Goal: Navigation & Orientation: Understand site structure

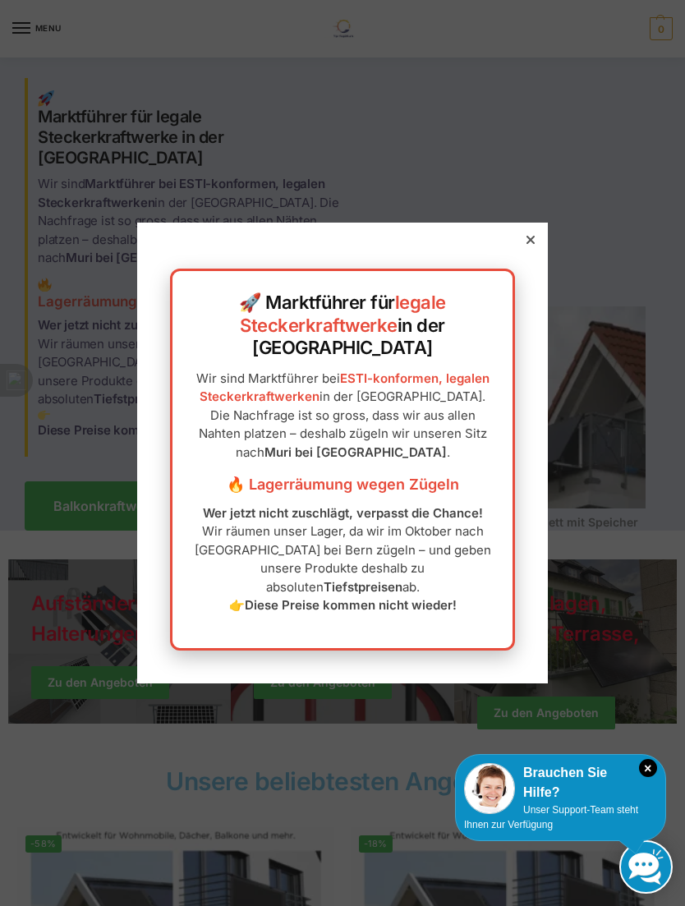
click at [535, 247] on div at bounding box center [530, 239] width 15 height 15
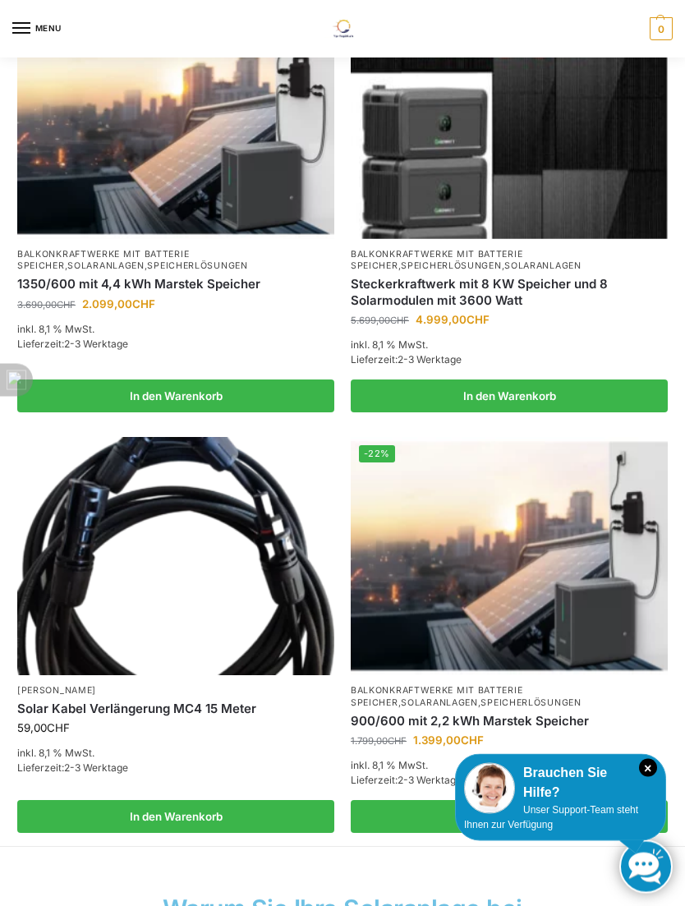
scroll to position [1247, 0]
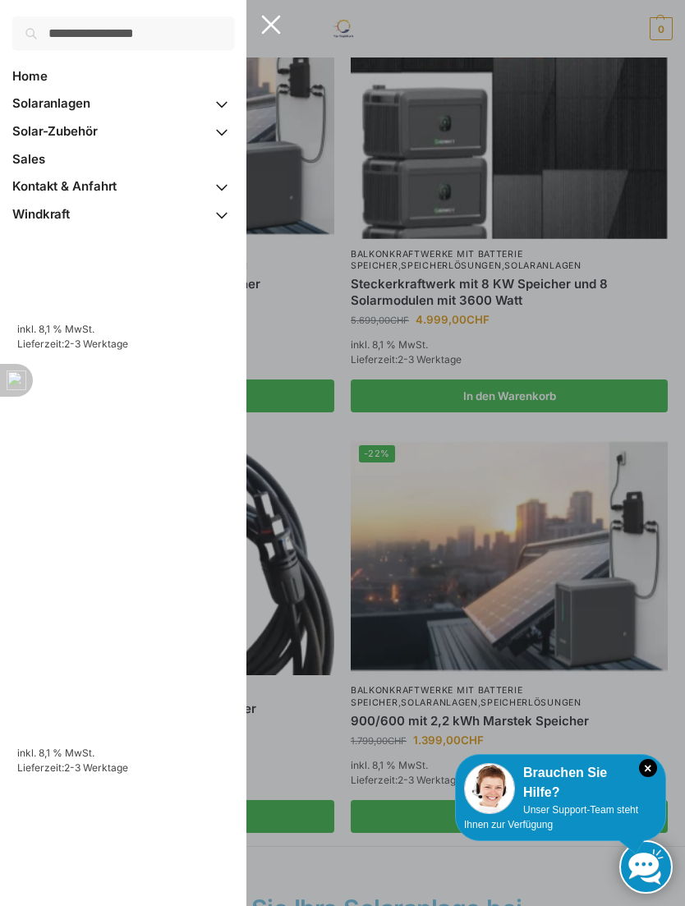
click at [46, 76] on span "Home" at bounding box center [29, 76] width 35 height 16
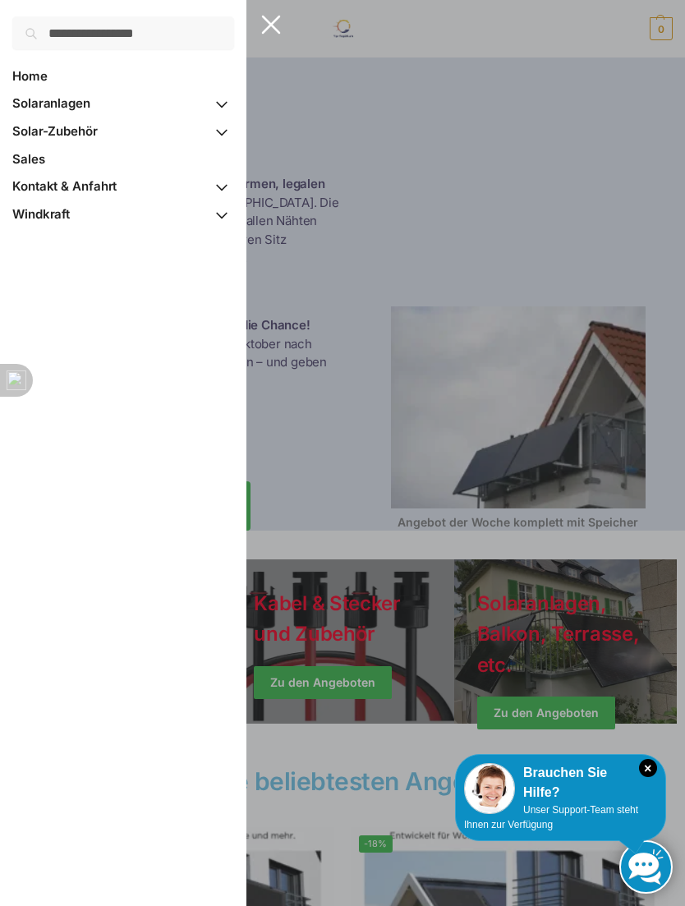
click at [39, 159] on span "Sales" at bounding box center [28, 159] width 33 height 16
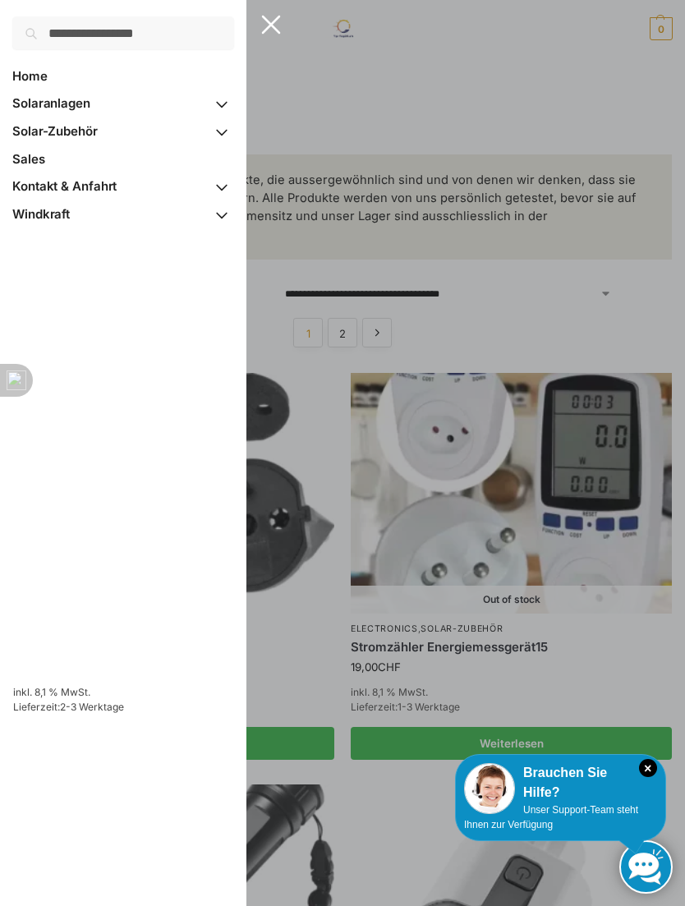
click at [93, 191] on span "Kontakt & Anfahrt" at bounding box center [64, 186] width 104 height 16
click at [225, 101] on span "Primary Navigation" at bounding box center [221, 104] width 25 height 29
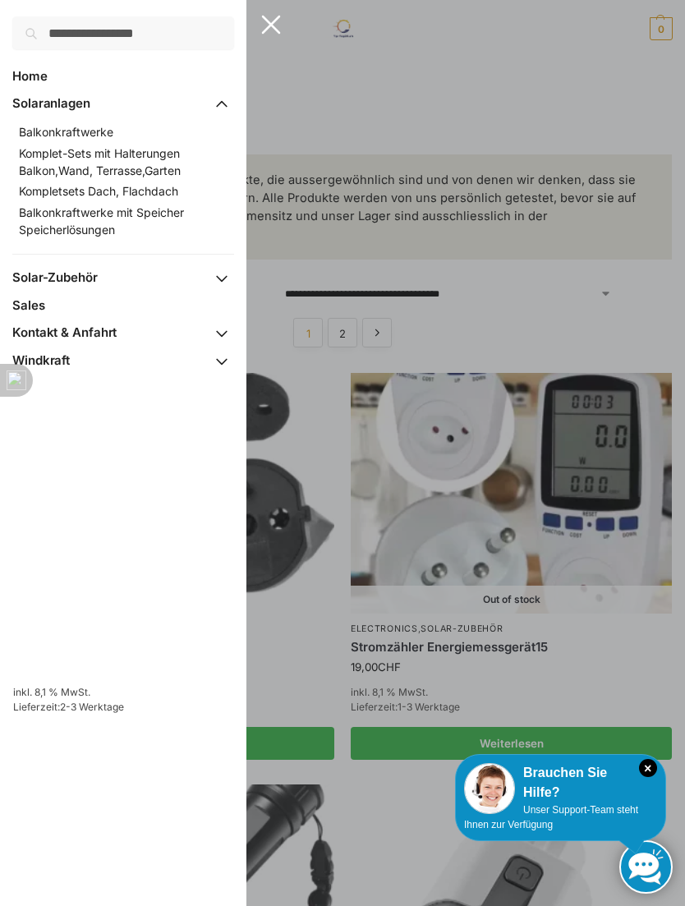
click at [220, 286] on span "Primary Navigation" at bounding box center [221, 278] width 25 height 29
click at [49, 433] on span "Windkraft" at bounding box center [40, 430] width 57 height 16
click at [331, 96] on div at bounding box center [342, 453] width 685 height 906
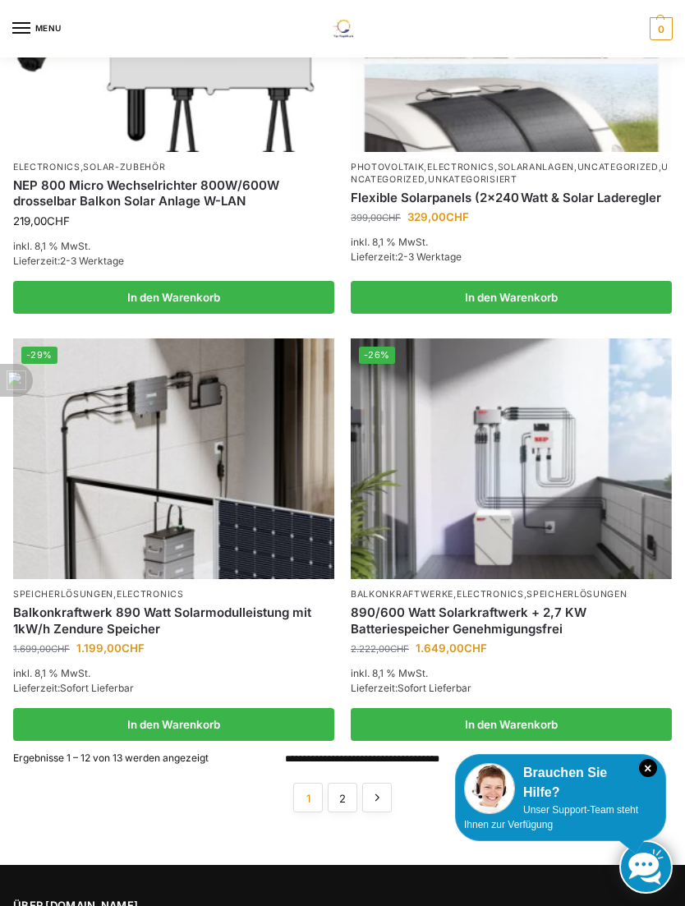
scroll to position [2249, 0]
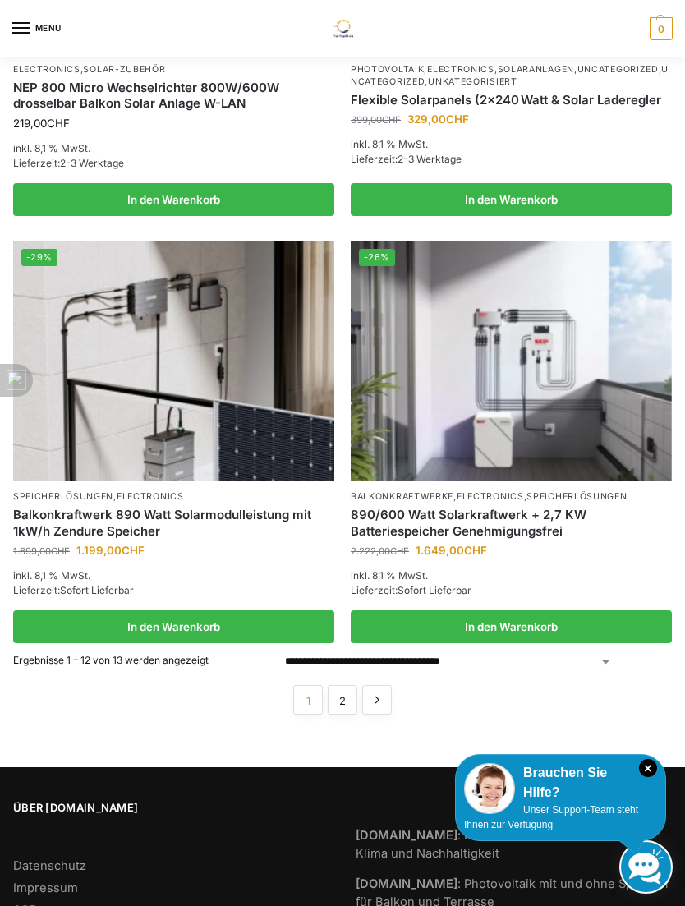
click at [349, 685] on link "2" at bounding box center [343, 700] width 30 height 30
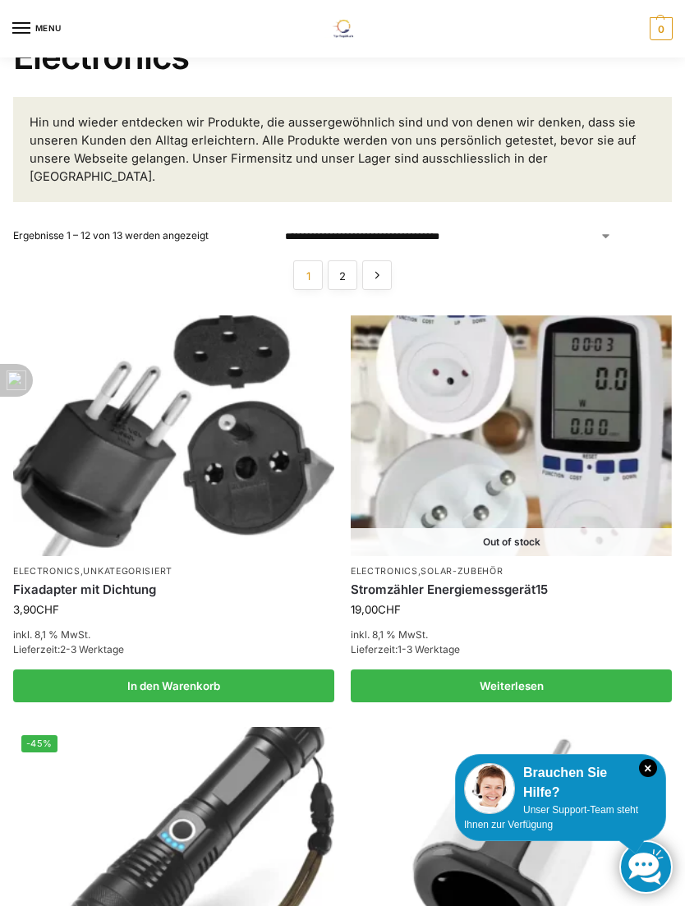
scroll to position [0, 0]
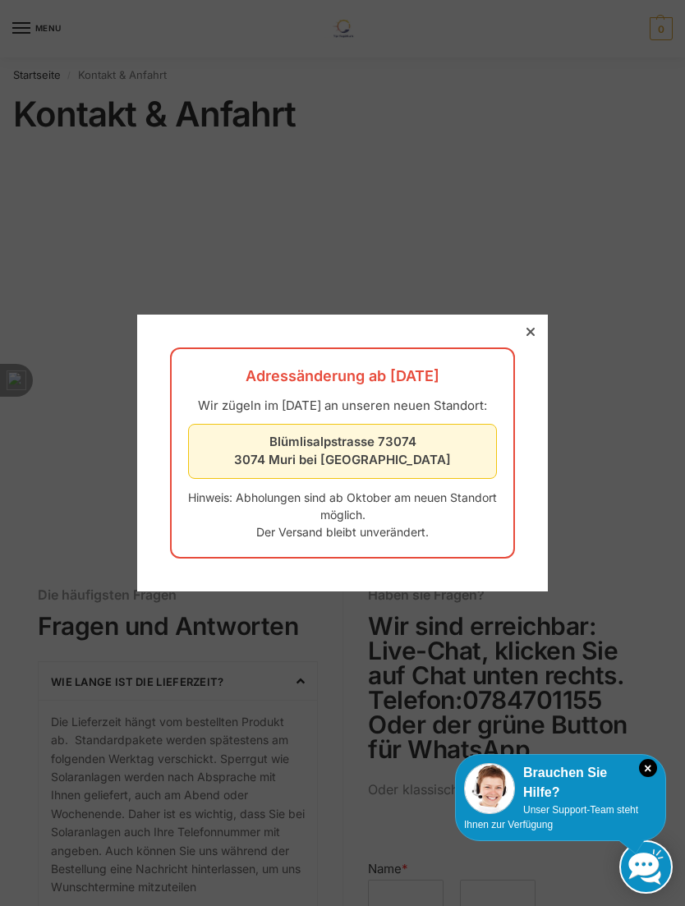
click at [535, 327] on div at bounding box center [530, 331] width 15 height 15
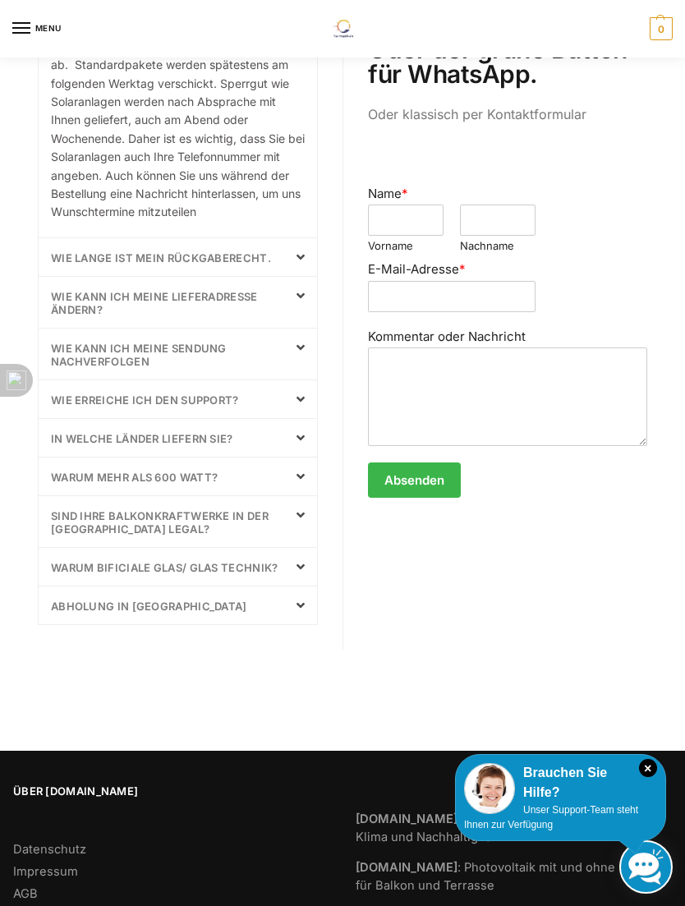
scroll to position [676, 0]
click at [306, 250] on div "Wie lange ist mein Rückgaberecht." at bounding box center [178, 256] width 278 height 38
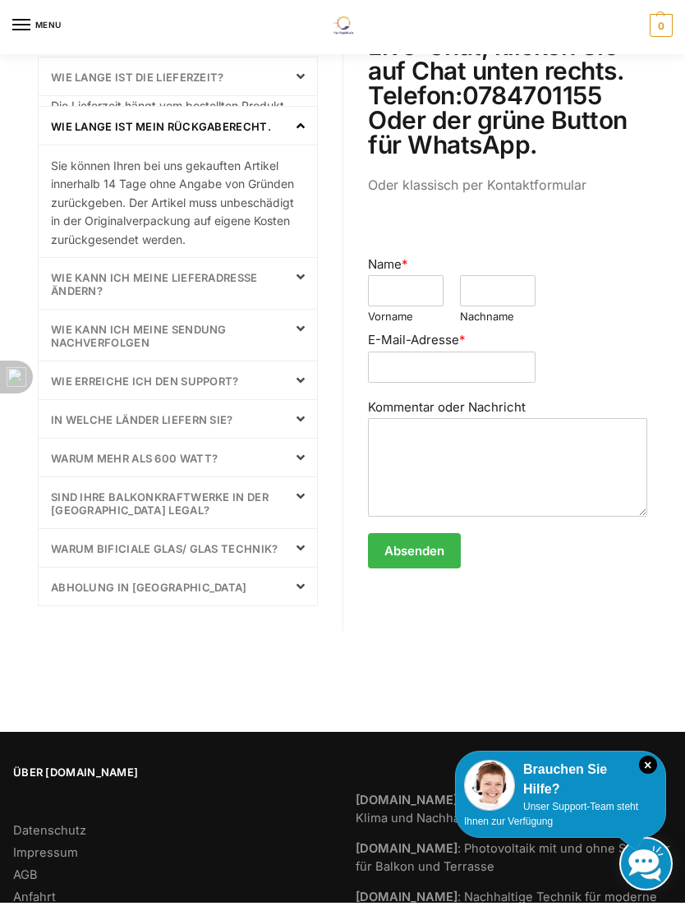
scroll to position [595, 0]
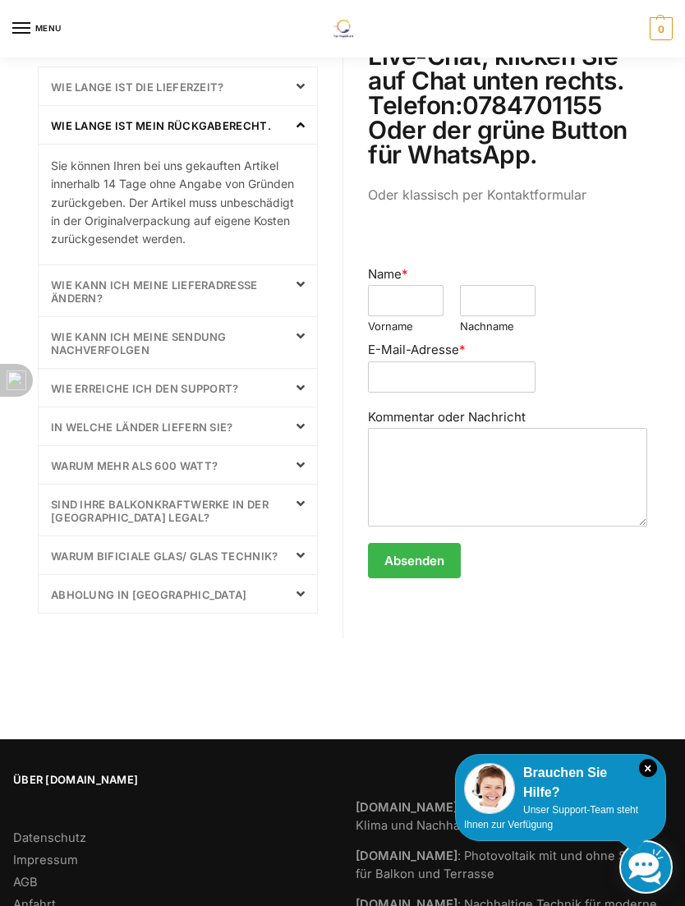
click at [292, 597] on span at bounding box center [295, 593] width 20 height 13
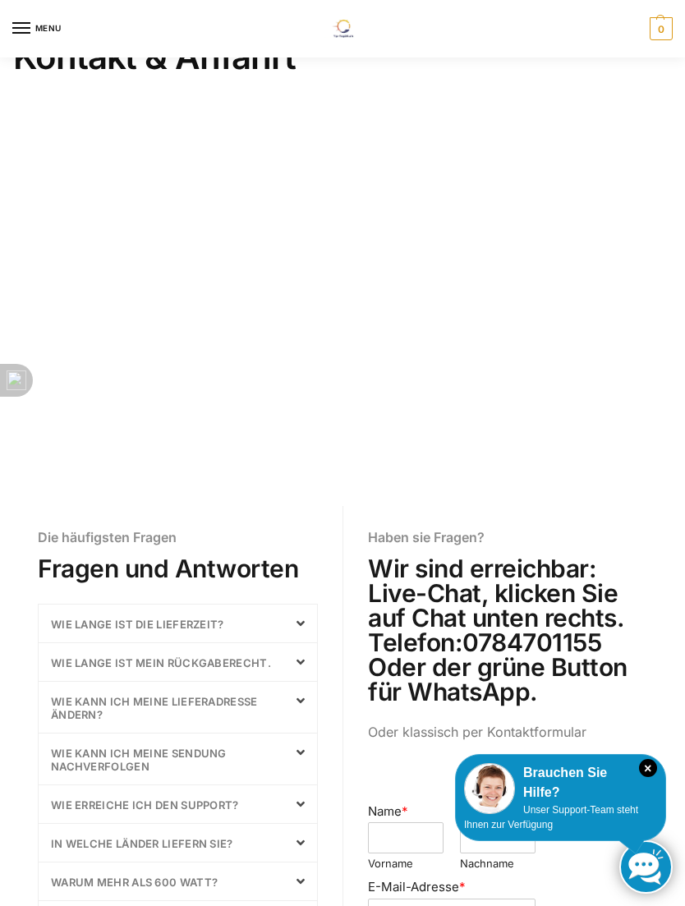
scroll to position [0, 0]
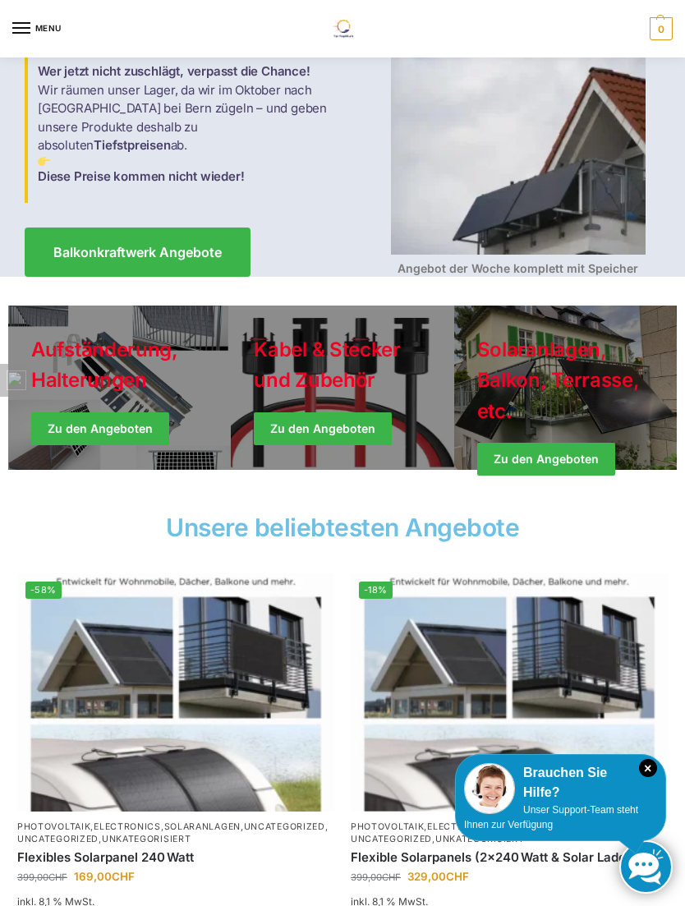
scroll to position [253, 0]
